Goal: Task Accomplishment & Management: Use online tool/utility

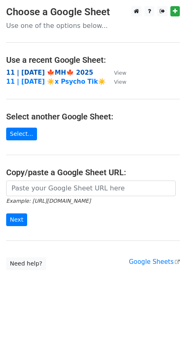
click at [59, 72] on strong "11 | [DATE] 🍁MH🍁 2025" at bounding box center [49, 72] width 87 height 7
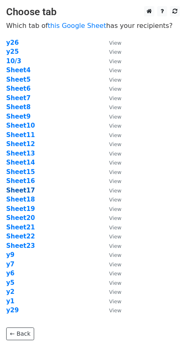
click at [25, 188] on strong "Sheet17" at bounding box center [20, 190] width 29 height 7
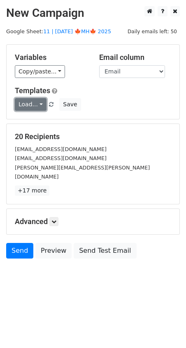
click at [30, 106] on link "Load..." at bounding box center [31, 104] width 32 height 13
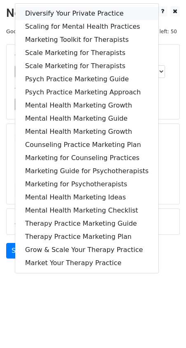
click at [71, 14] on link "Diversify Your Private Practice" at bounding box center [86, 13] width 143 height 13
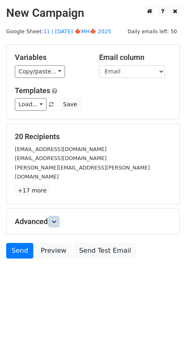
click at [56, 219] on icon at bounding box center [53, 221] width 5 height 5
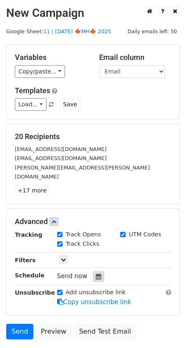
click at [96, 274] on icon at bounding box center [98, 277] width 5 height 6
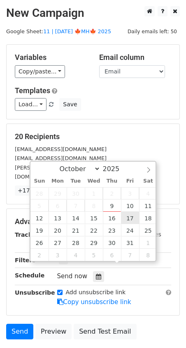
type input "2025-10-17 12:00"
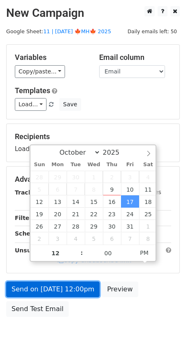
click at [61, 293] on link "Send on Oct 17 at 12:00pm" at bounding box center [52, 290] width 93 height 16
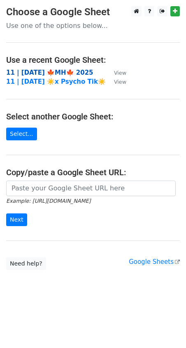
click at [39, 73] on strong "11 | [DATE] 🍁MH🍁 2025" at bounding box center [49, 72] width 87 height 7
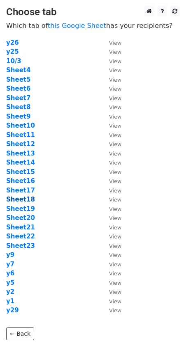
click at [27, 202] on strong "Sheet18" at bounding box center [20, 199] width 29 height 7
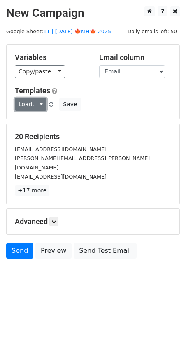
click at [28, 106] on link "Load..." at bounding box center [31, 104] width 32 height 13
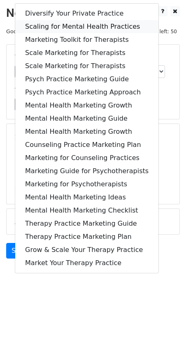
click at [74, 32] on link "Scaling for Mental Health Practices" at bounding box center [86, 26] width 143 height 13
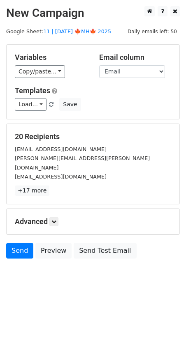
click at [54, 209] on div "Advanced Tracking Track Opens UTM Codes Track Clicks Filters Only include sprea…" at bounding box center [93, 221] width 173 height 25
drag, startPoint x: 58, startPoint y: 211, endPoint x: 62, endPoint y: 221, distance: 11.1
click at [58, 217] on link at bounding box center [53, 221] width 9 height 9
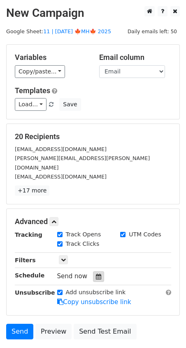
click at [97, 274] on icon at bounding box center [98, 277] width 5 height 6
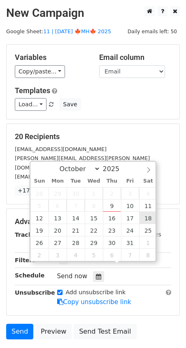
type input "2025-10-18 12:00"
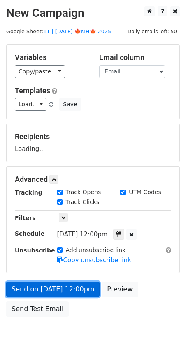
click at [60, 288] on link "Send on Oct 18 at 12:00pm" at bounding box center [52, 290] width 93 height 16
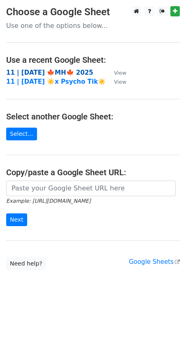
click at [67, 74] on strong "11 | [DATE] 🍁MH🍁 2025" at bounding box center [49, 72] width 87 height 7
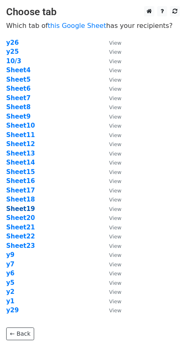
click at [16, 209] on strong "Sheet19" at bounding box center [20, 208] width 29 height 7
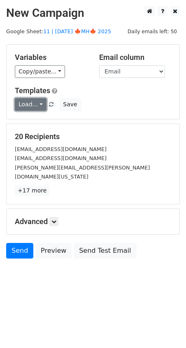
click at [24, 100] on link "Load..." at bounding box center [31, 104] width 32 height 13
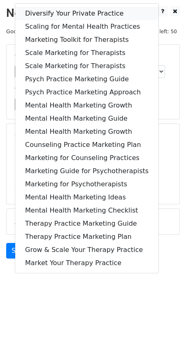
click at [70, 17] on link "Diversify Your Private Practice" at bounding box center [86, 13] width 143 height 13
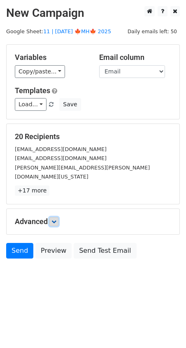
click at [54, 219] on icon at bounding box center [53, 221] width 5 height 5
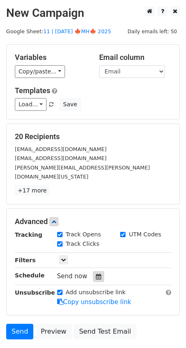
click at [97, 272] on div at bounding box center [98, 277] width 11 height 11
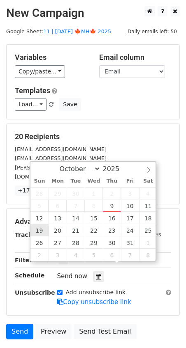
type input "2025-10-19 12:00"
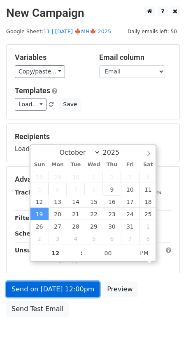
click at [55, 291] on link "Send on Oct 19 at 12:00pm" at bounding box center [52, 290] width 93 height 16
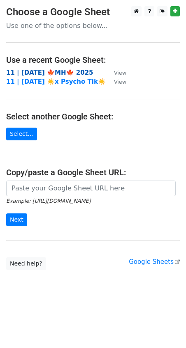
click at [63, 74] on strong "11 | [DATE] 🍁MH🍁 2025" at bounding box center [49, 72] width 87 height 7
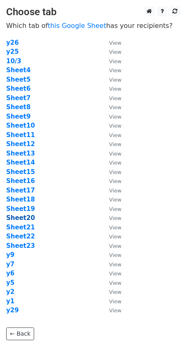
click at [23, 217] on strong "Sheet20" at bounding box center [20, 217] width 29 height 7
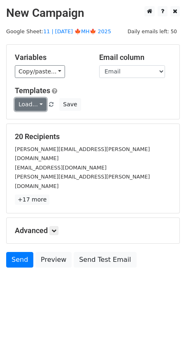
click at [34, 101] on link "Load..." at bounding box center [31, 104] width 32 height 13
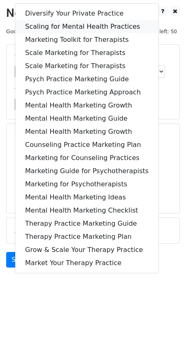
click at [63, 24] on link "Scaling for Mental Health Practices" at bounding box center [86, 26] width 143 height 13
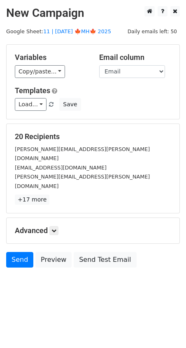
click at [60, 218] on div "Advanced Tracking Track Opens UTM Codes Track Clicks Filters Only include sprea…" at bounding box center [93, 230] width 173 height 25
click at [55, 228] on icon at bounding box center [53, 230] width 5 height 5
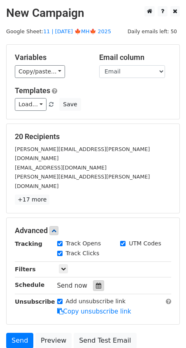
click at [97, 283] on icon at bounding box center [98, 286] width 5 height 6
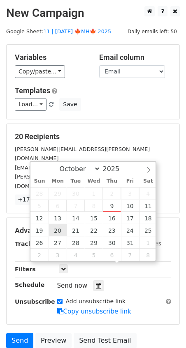
type input "2025-10-20 12:00"
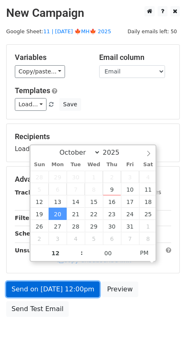
click at [60, 284] on link "Send on Oct 20 at 12:00pm" at bounding box center [52, 290] width 93 height 16
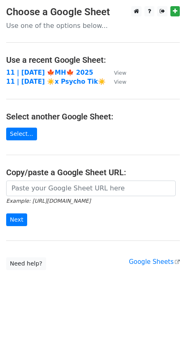
click at [54, 77] on td "11 | SEPT 16 ☀️x Psycho Tik☀️" at bounding box center [55, 81] width 99 height 9
click at [53, 70] on strong "11 | [DATE] 🍁MH🍁 2025" at bounding box center [49, 72] width 87 height 7
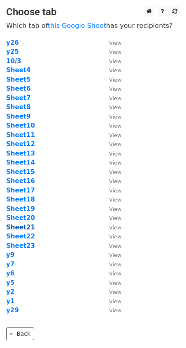
click at [18, 229] on strong "Sheet21" at bounding box center [20, 227] width 29 height 7
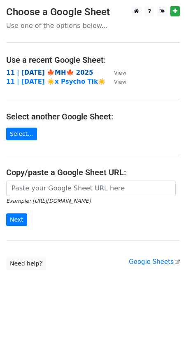
click at [54, 73] on strong "11 | [DATE] 🍁MH🍁 2025" at bounding box center [49, 72] width 87 height 7
